Goal: Information Seeking & Learning: Learn about a topic

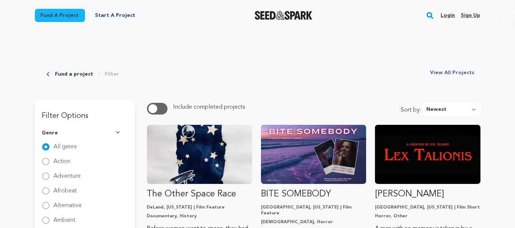
click at [399, 47] on div "Fund a project Filter View All Projects" at bounding box center [258, 62] width 446 height 63
click at [424, 66] on link "View All Projects" at bounding box center [452, 72] width 56 height 13
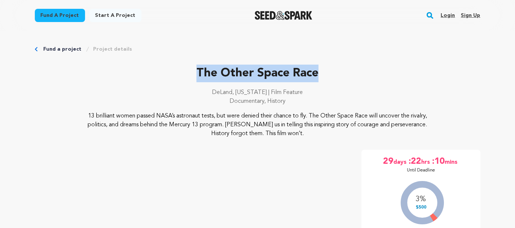
drag, startPoint x: 197, startPoint y: 56, endPoint x: 316, endPoint y: 54, distance: 119.1
click at [316, 64] on p "The Other Space Race" at bounding box center [258, 73] width 446 height 18
copy p "The Other Space Race"
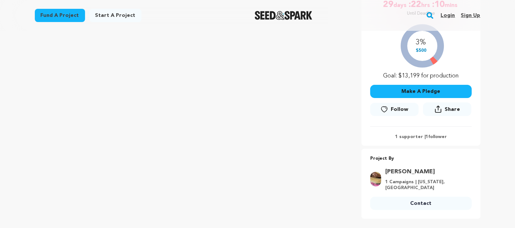
scroll to position [163, 0]
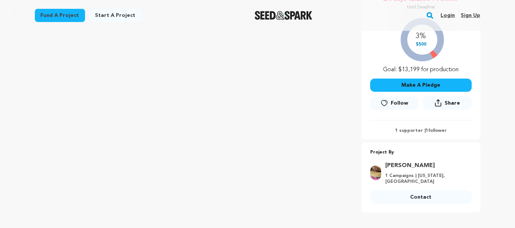
click at [385, 161] on link "Angie White" at bounding box center [426, 165] width 82 height 9
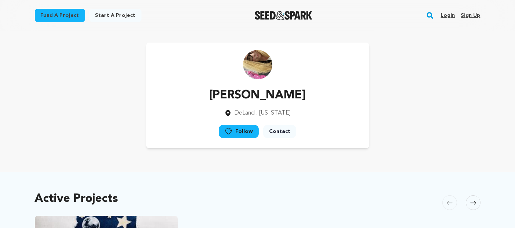
drag, startPoint x: 245, startPoint y: 75, endPoint x: 289, endPoint y: 75, distance: 43.2
click at [289, 86] on p "Angie White" at bounding box center [257, 95] width 96 height 18
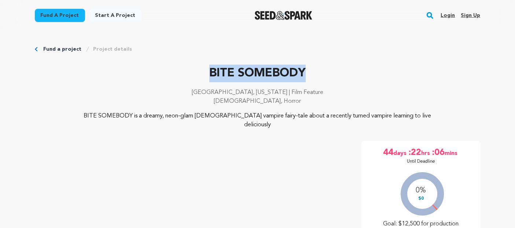
drag, startPoint x: 209, startPoint y: 54, endPoint x: 303, endPoint y: 54, distance: 94.5
click at [303, 64] on p "BITE SOMEBODY" at bounding box center [258, 73] width 446 height 18
copy p "BITE SOMEBODY"
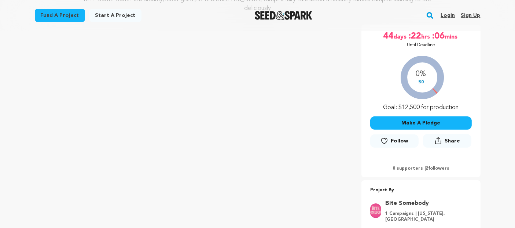
scroll to position [163, 0]
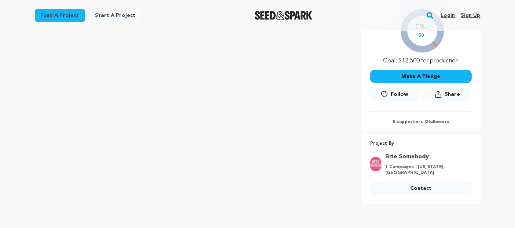
click at [364, 139] on div "Project By Bite Somebody 1 Campaigns | [US_STATE], [GEOGRAPHIC_DATA] Contact Co…" at bounding box center [420, 168] width 119 height 58
click at [385, 152] on link "Bite Somebody" at bounding box center [426, 156] width 82 height 9
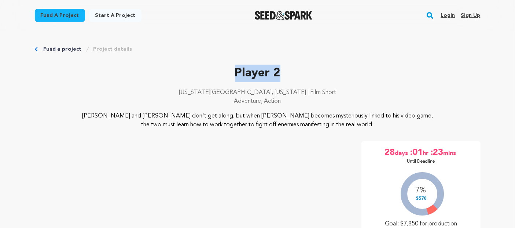
drag, startPoint x: 233, startPoint y: 55, endPoint x: 278, endPoint y: 55, distance: 44.3
click at [278, 64] on p "Player 2" at bounding box center [258, 73] width 446 height 18
copy p "Player 2"
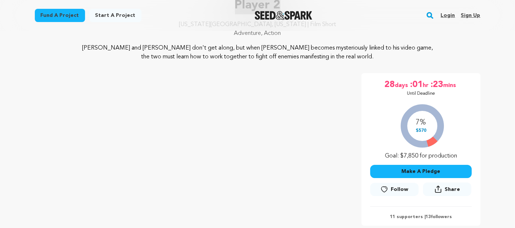
scroll to position [81, 0]
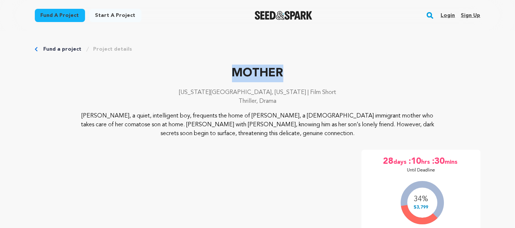
drag, startPoint x: 233, startPoint y: 56, endPoint x: 280, endPoint y: 55, distance: 47.3
click at [280, 64] on p "MOTHER" at bounding box center [258, 73] width 446 height 18
copy p "MOTHER"
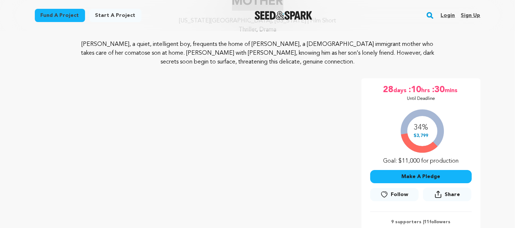
scroll to position [81, 0]
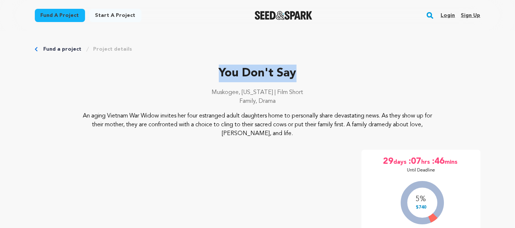
drag, startPoint x: 219, startPoint y: 58, endPoint x: 296, endPoint y: 53, distance: 76.4
click at [296, 64] on p "You Don't Say" at bounding box center [258, 73] width 446 height 18
copy p "You Don't Say"
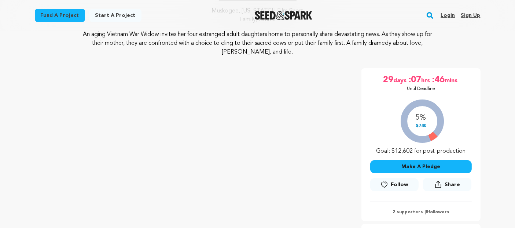
scroll to position [163, 0]
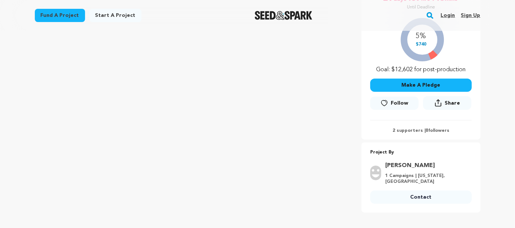
click at [385, 161] on link "[PERSON_NAME]" at bounding box center [426, 165] width 82 height 9
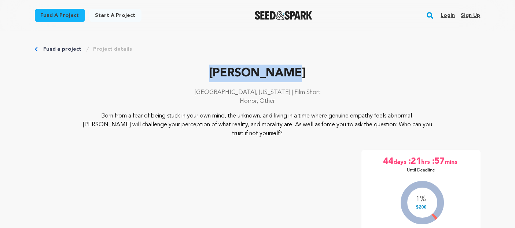
drag, startPoint x: 226, startPoint y: 60, endPoint x: 289, endPoint y: 55, distance: 62.5
click at [289, 64] on p "Lex Talionis" at bounding box center [258, 73] width 446 height 18
copy p "Lex Talionis"
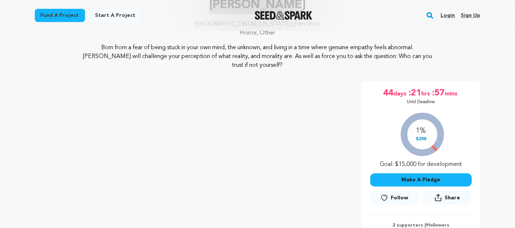
scroll to position [81, 0]
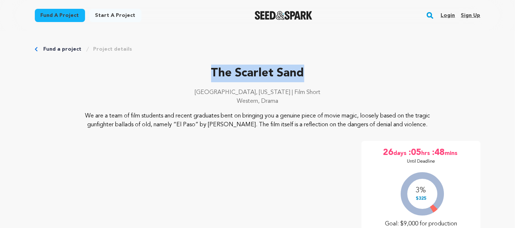
drag, startPoint x: 212, startPoint y: 59, endPoint x: 301, endPoint y: 53, distance: 89.6
click at [301, 64] on p "The Scarlet Sand" at bounding box center [258, 73] width 446 height 18
copy p "The Scarlet Sand"
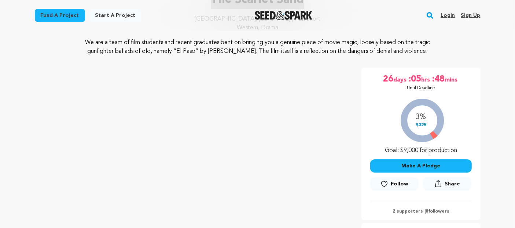
scroll to position [81, 0]
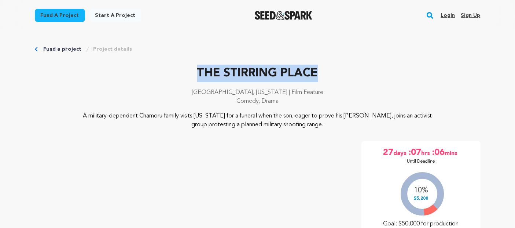
drag, startPoint x: 196, startPoint y: 56, endPoint x: 315, endPoint y: 53, distance: 119.5
click at [315, 64] on p "THE STIRRING PLACE" at bounding box center [258, 73] width 446 height 18
copy p "THE STIRRING PLACE"
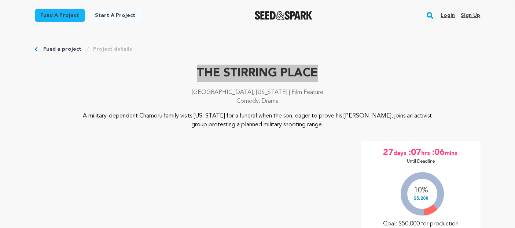
scroll to position [81, 0]
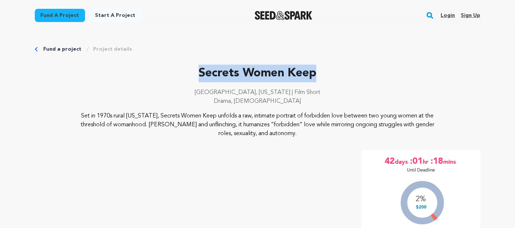
drag, startPoint x: 198, startPoint y: 59, endPoint x: 313, endPoint y: 56, distance: 115.1
click at [313, 64] on p "Secrets Women Keep" at bounding box center [258, 73] width 446 height 18
copy p "Secrets Women Keep"
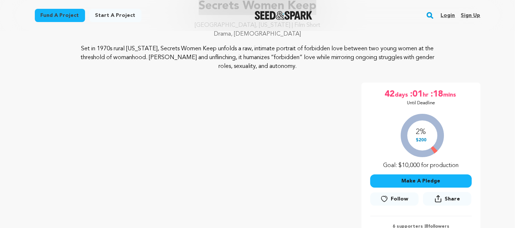
scroll to position [81, 0]
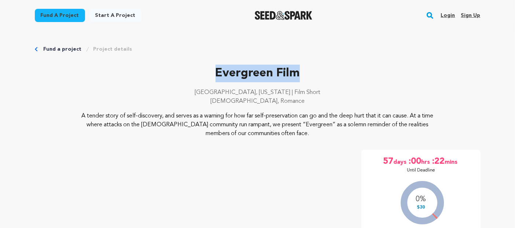
drag, startPoint x: 217, startPoint y: 58, endPoint x: 297, endPoint y: 55, distance: 80.7
click at [297, 64] on p "Evergreen Film" at bounding box center [258, 73] width 446 height 18
copy p "Evergreen Film"
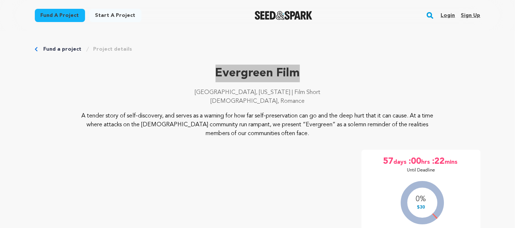
scroll to position [81, 0]
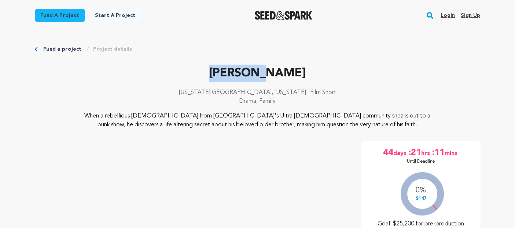
drag, startPoint x: 235, startPoint y: 58, endPoint x: 279, endPoint y: 57, distance: 44.0
click at [279, 64] on p "[PERSON_NAME]" at bounding box center [258, 73] width 446 height 18
copy p "[PERSON_NAME]"
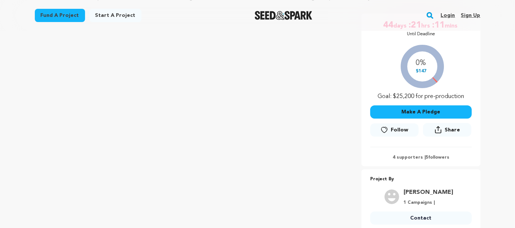
scroll to position [163, 0]
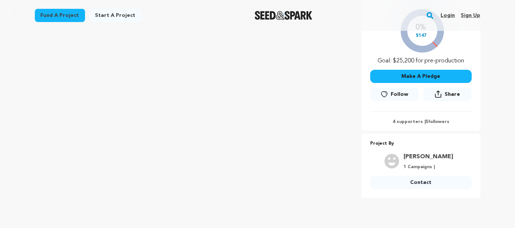
click at [399, 152] on div "Joey Schweitzer 1 Campaigns |" at bounding box center [428, 161] width 58 height 18
click at [403, 152] on link "Joey Schweitzer" at bounding box center [427, 156] width 49 height 9
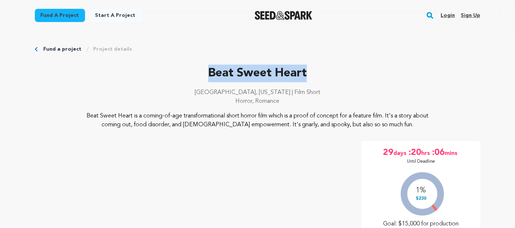
drag, startPoint x: 207, startPoint y: 56, endPoint x: 306, endPoint y: 56, distance: 98.9
click at [306, 64] on p "Beat Sweet Heart" at bounding box center [258, 73] width 446 height 18
copy p "Beat Sweet Heart"
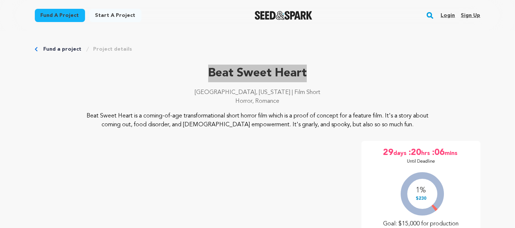
scroll to position [81, 0]
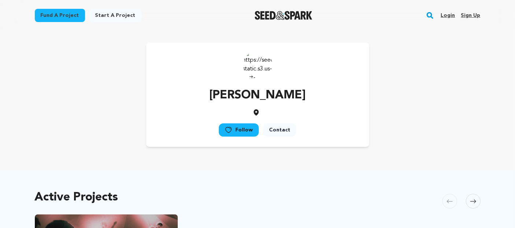
drag, startPoint x: 213, startPoint y: 72, endPoint x: 301, endPoint y: 71, distance: 87.9
click at [301, 86] on p "Joey Schweitzer" at bounding box center [257, 95] width 96 height 18
copy p "Joey Schweitzer"
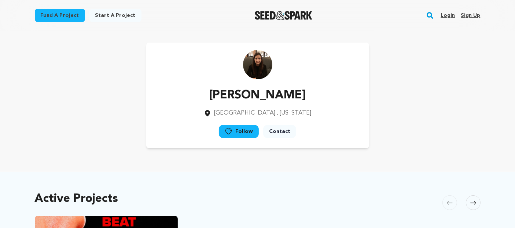
drag, startPoint x: 215, startPoint y: 71, endPoint x: 307, endPoint y: 71, distance: 92.0
click at [307, 71] on div "[PERSON_NAME] [GEOGRAPHIC_DATA] , [US_STATE] Follow" at bounding box center [257, 95] width 223 height 106
copy p "[PERSON_NAME]"
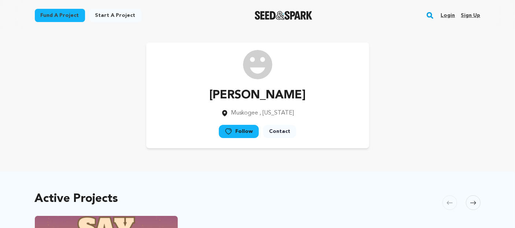
drag, startPoint x: 222, startPoint y: 73, endPoint x: 293, endPoint y: 71, distance: 71.5
click at [293, 71] on div "Juliet Colyer Muskogee , Oklahoma Follow" at bounding box center [257, 95] width 223 height 106
copy p "Juliet Colyer"
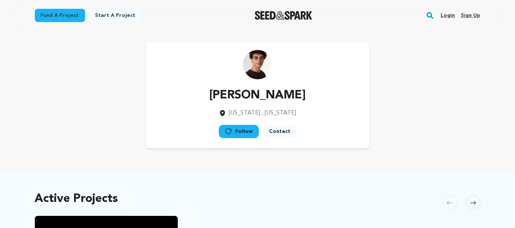
drag, startPoint x: 0, startPoint y: 0, endPoint x: 313, endPoint y: 75, distance: 321.7
click at [313, 75] on div "[PERSON_NAME] [US_STATE] , [US_STATE] Follow" at bounding box center [257, 95] width 223 height 106
copy p "[PERSON_NAME]"
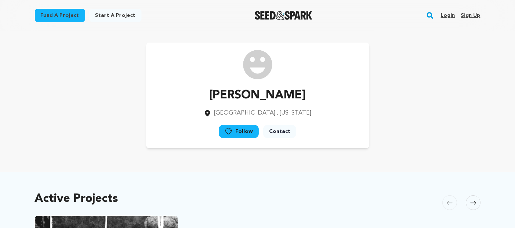
drag, startPoint x: 221, startPoint y: 73, endPoint x: 295, endPoint y: 71, distance: 73.7
click at [295, 71] on div "[PERSON_NAME] [GEOGRAPHIC_DATA] , [US_STATE] Follow" at bounding box center [257, 95] width 223 height 106
copy p "Neil Tinkham"
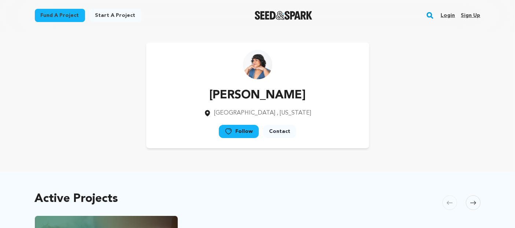
drag, startPoint x: 220, startPoint y: 71, endPoint x: 295, endPoint y: 74, distance: 74.8
click at [295, 86] on p "[PERSON_NAME]" at bounding box center [257, 95] width 107 height 18
copy p "[PERSON_NAME]"
